Goal: Task Accomplishment & Management: Use online tool/utility

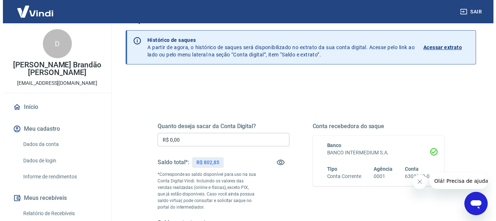
scroll to position [109, 0]
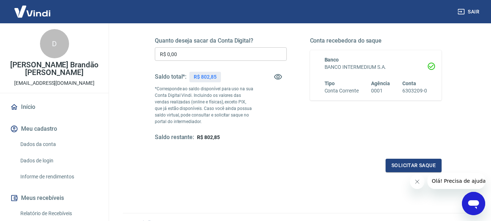
click at [243, 54] on input "R$ 0,00" at bounding box center [221, 53] width 132 height 13
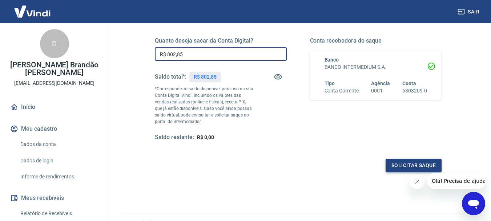
type input "R$ 802,85"
click at [391, 163] on button "Solicitar saque" at bounding box center [413, 164] width 56 height 13
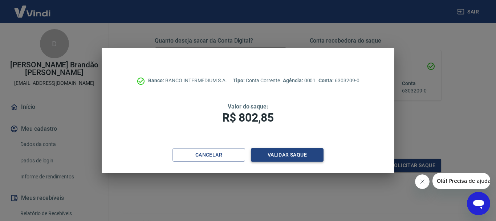
click at [297, 154] on button "Validar saque" at bounding box center [287, 154] width 73 height 13
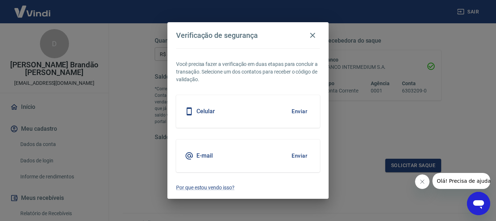
click at [302, 114] on button "Enviar" at bounding box center [300, 111] width 24 height 15
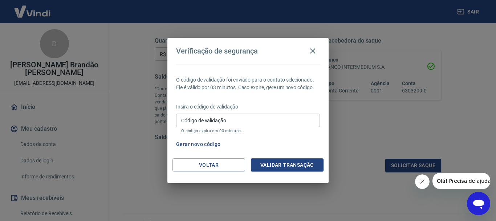
click at [263, 118] on input "Código de validação" at bounding box center [248, 119] width 144 height 13
click at [256, 103] on p "Insira o código de validação" at bounding box center [248, 107] width 144 height 8
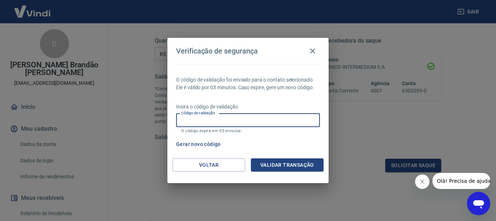
click at [255, 121] on input "Código de validação" at bounding box center [248, 119] width 144 height 13
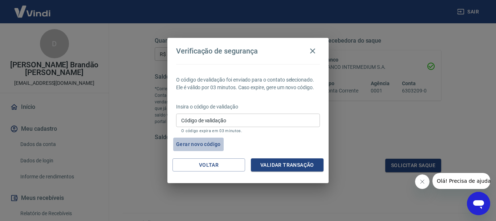
click at [195, 142] on button "Gerar novo código" at bounding box center [198, 143] width 50 height 13
click at [239, 124] on input "Código de validação" at bounding box center [248, 119] width 144 height 13
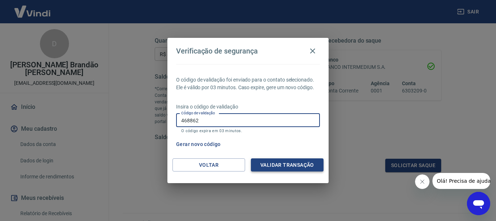
type input "468862"
click at [282, 168] on button "Validar transação" at bounding box center [287, 164] width 73 height 13
